Goal: Find specific page/section: Find specific page/section

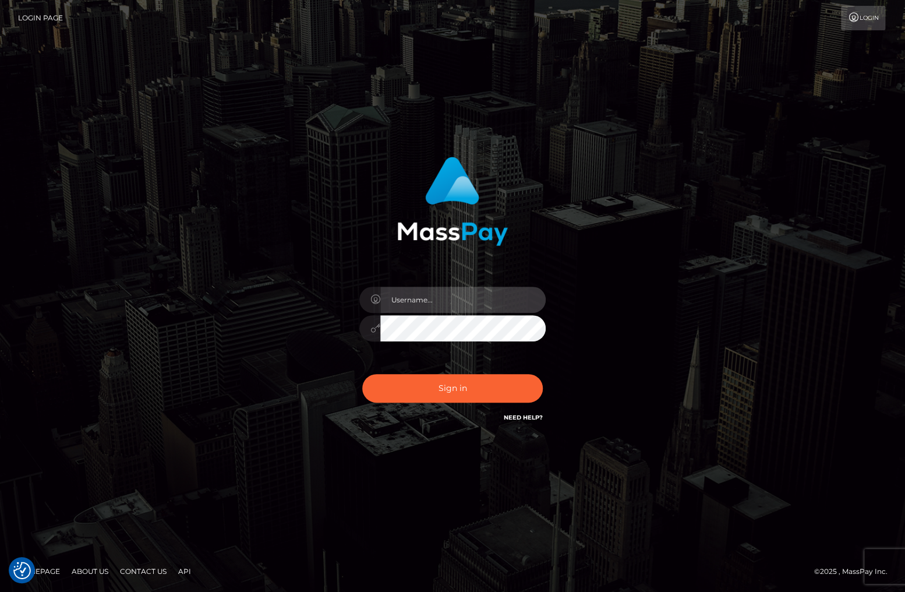
click at [440, 305] on input "text" at bounding box center [462, 300] width 165 height 26
type input "christianc.xcite"
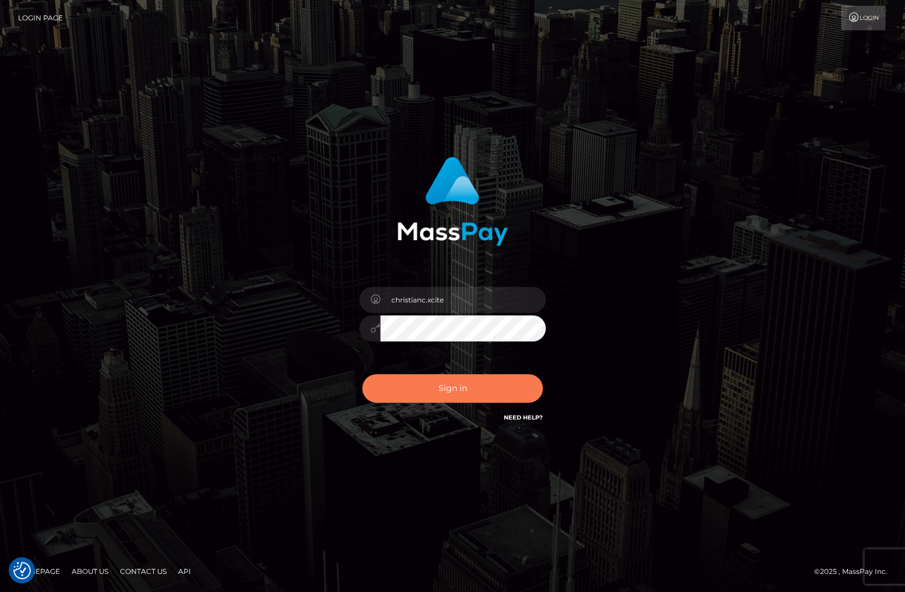
click at [484, 396] on button "Sign in" at bounding box center [452, 388] width 181 height 29
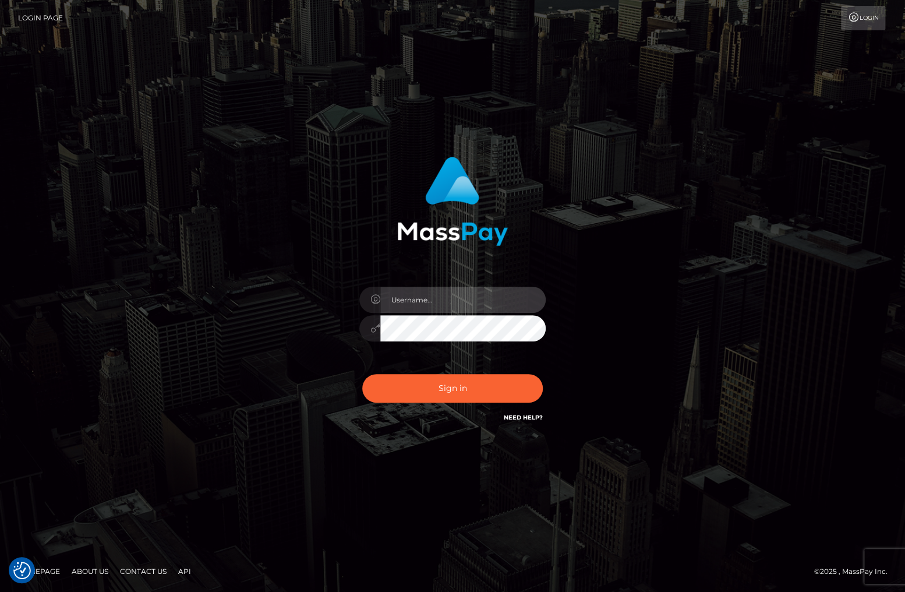
click at [420, 299] on input "text" at bounding box center [462, 300] width 165 height 26
type input "christianc.xcite"
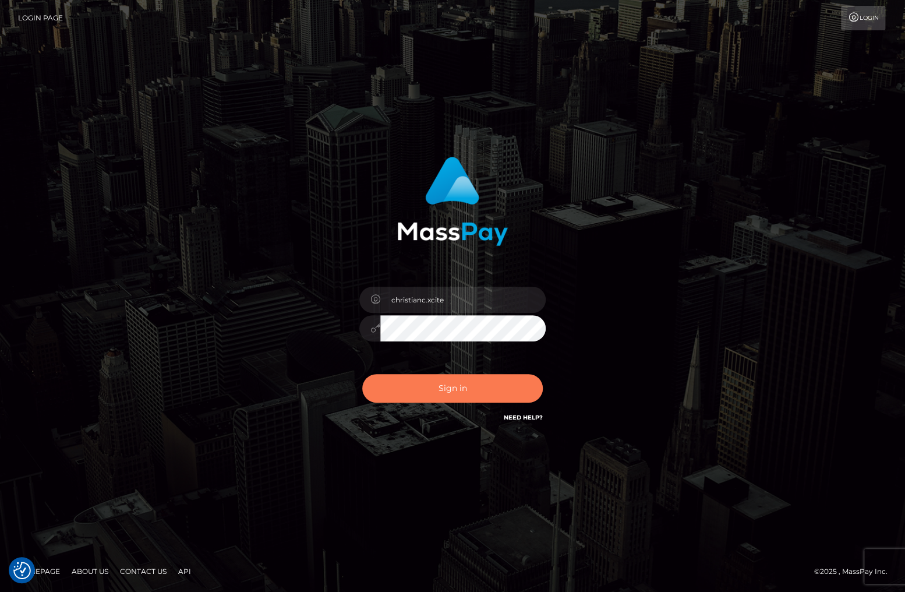
click at [443, 387] on button "Sign in" at bounding box center [452, 388] width 181 height 29
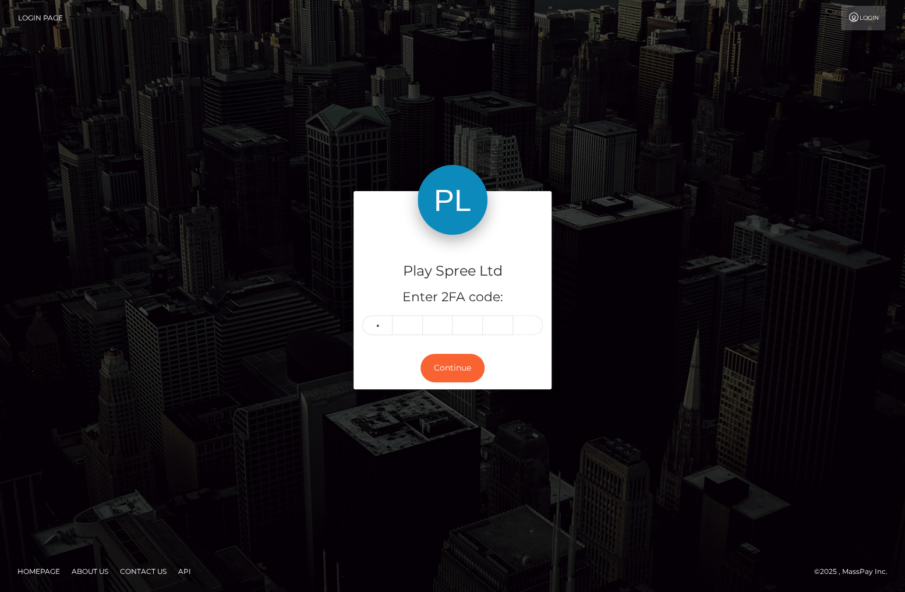
type input "4"
type input "8"
type input "1"
type input "4"
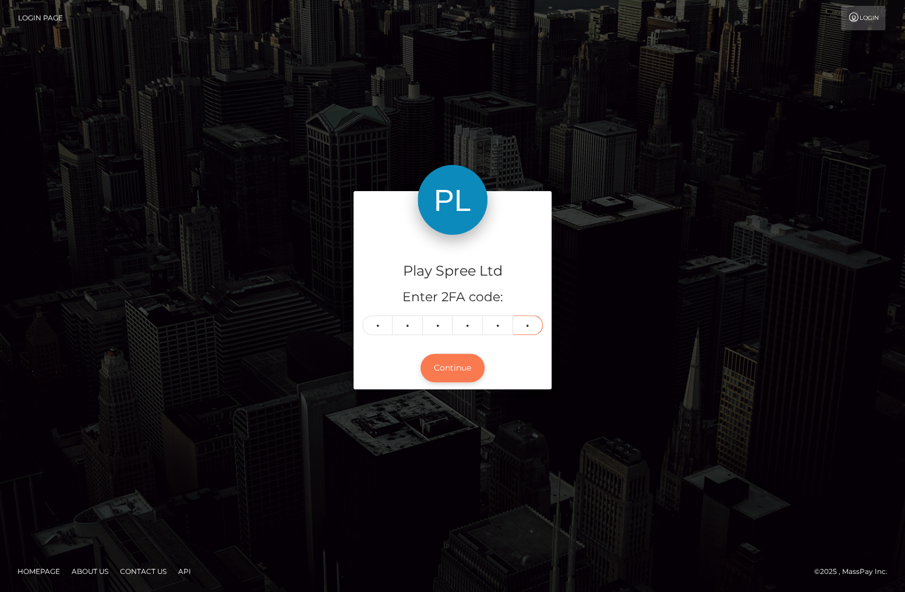
type input "7"
click at [464, 365] on button "Continue" at bounding box center [453, 368] width 64 height 29
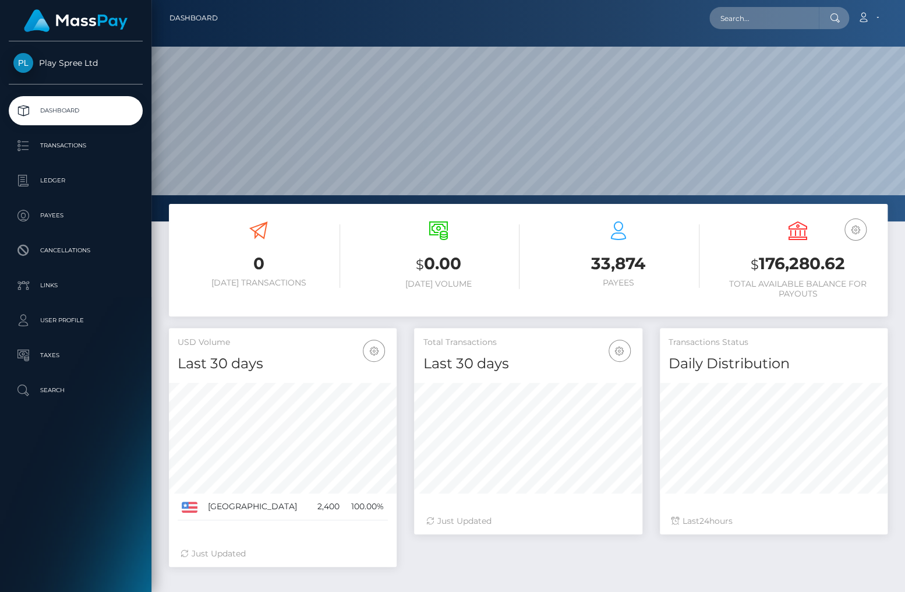
scroll to position [206, 228]
click at [794, 37] on div at bounding box center [528, 110] width 754 height 221
click at [788, 16] on input "text" at bounding box center [765, 18] width 110 height 22
paste input "69c05504-f4cb-4398-b06c-9f9b25b15ec3"
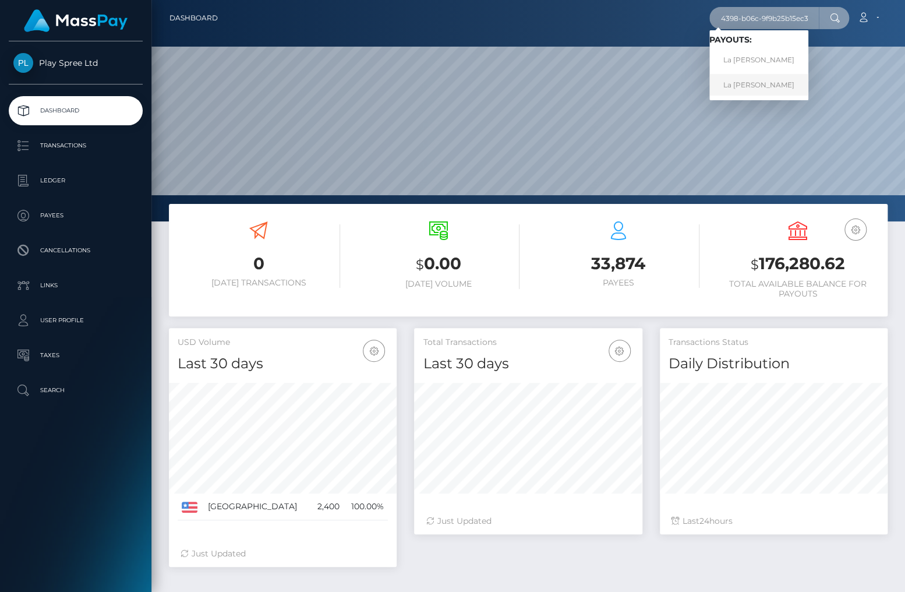
type input "69c05504-f4cb-4398-b06c-9f9b25b15ec3"
click at [757, 87] on link "La Shane Bilbrey" at bounding box center [759, 85] width 99 height 22
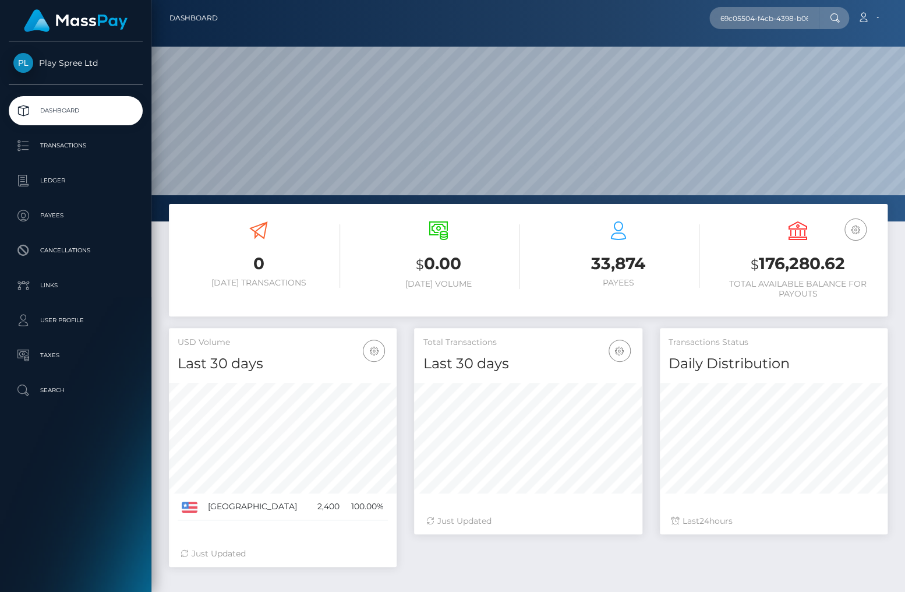
scroll to position [47, 0]
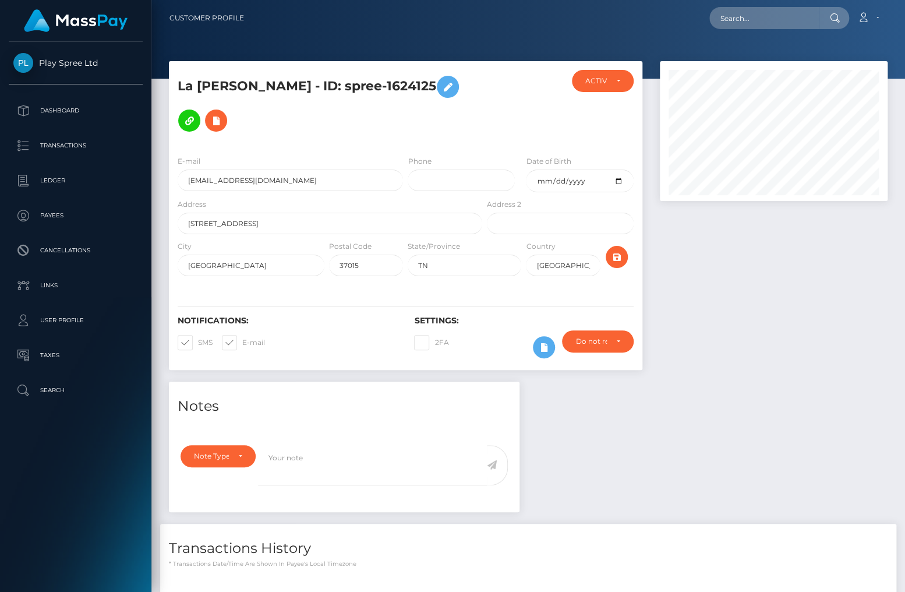
scroll to position [233, 0]
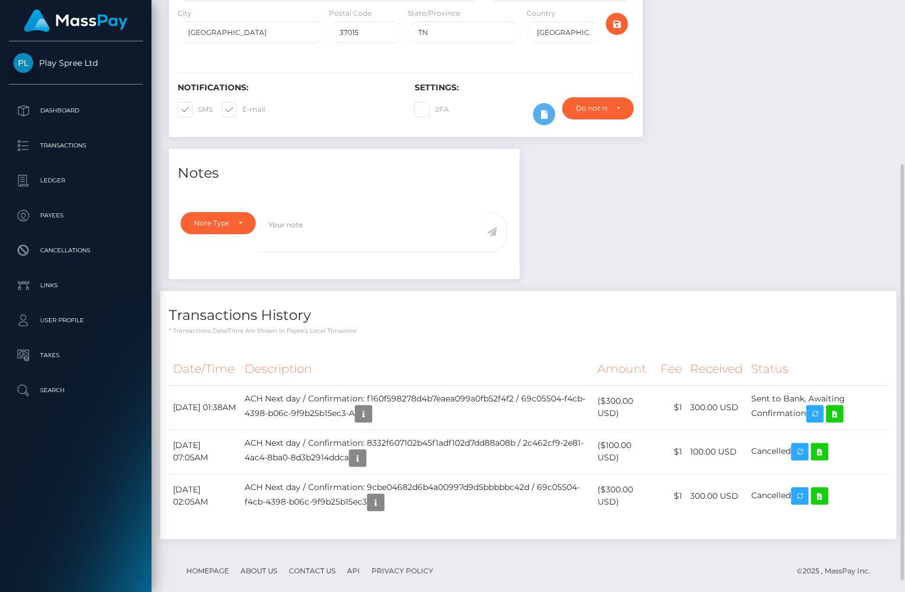
click at [850, 335] on p "* Transactions date/time are shown in payee's local timezone" at bounding box center [528, 330] width 719 height 9
click at [801, 289] on div "Notes Note Type Compliance Clear Compliance General Note Type" at bounding box center [528, 350] width 736 height 402
click at [842, 414] on icon at bounding box center [835, 414] width 14 height 15
